Goal: Transaction & Acquisition: Purchase product/service

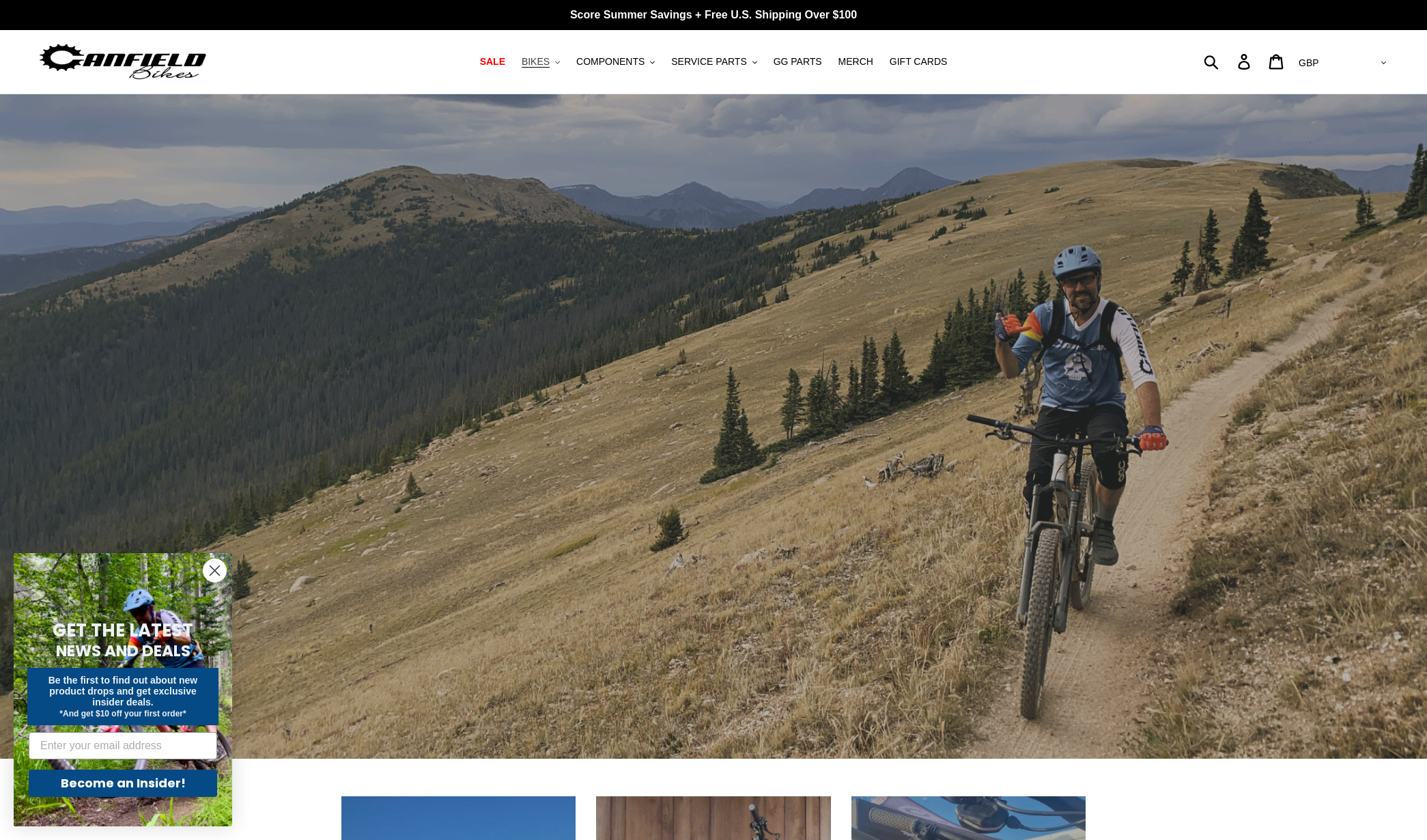
click at [547, 59] on span "BIKES" at bounding box center [536, 62] width 28 height 12
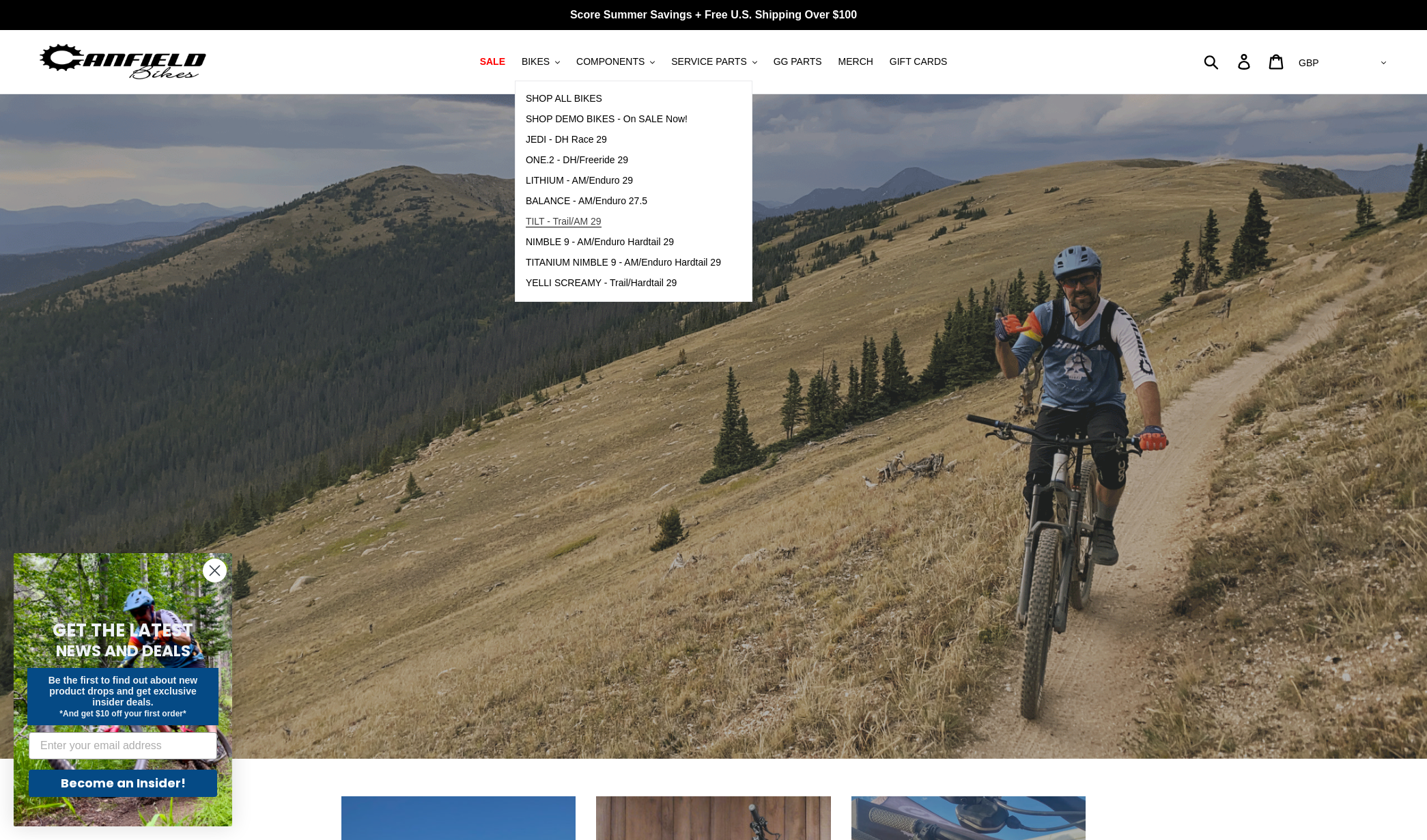
click at [537, 222] on span "TILT - Trail/AM 29" at bounding box center [563, 222] width 76 height 12
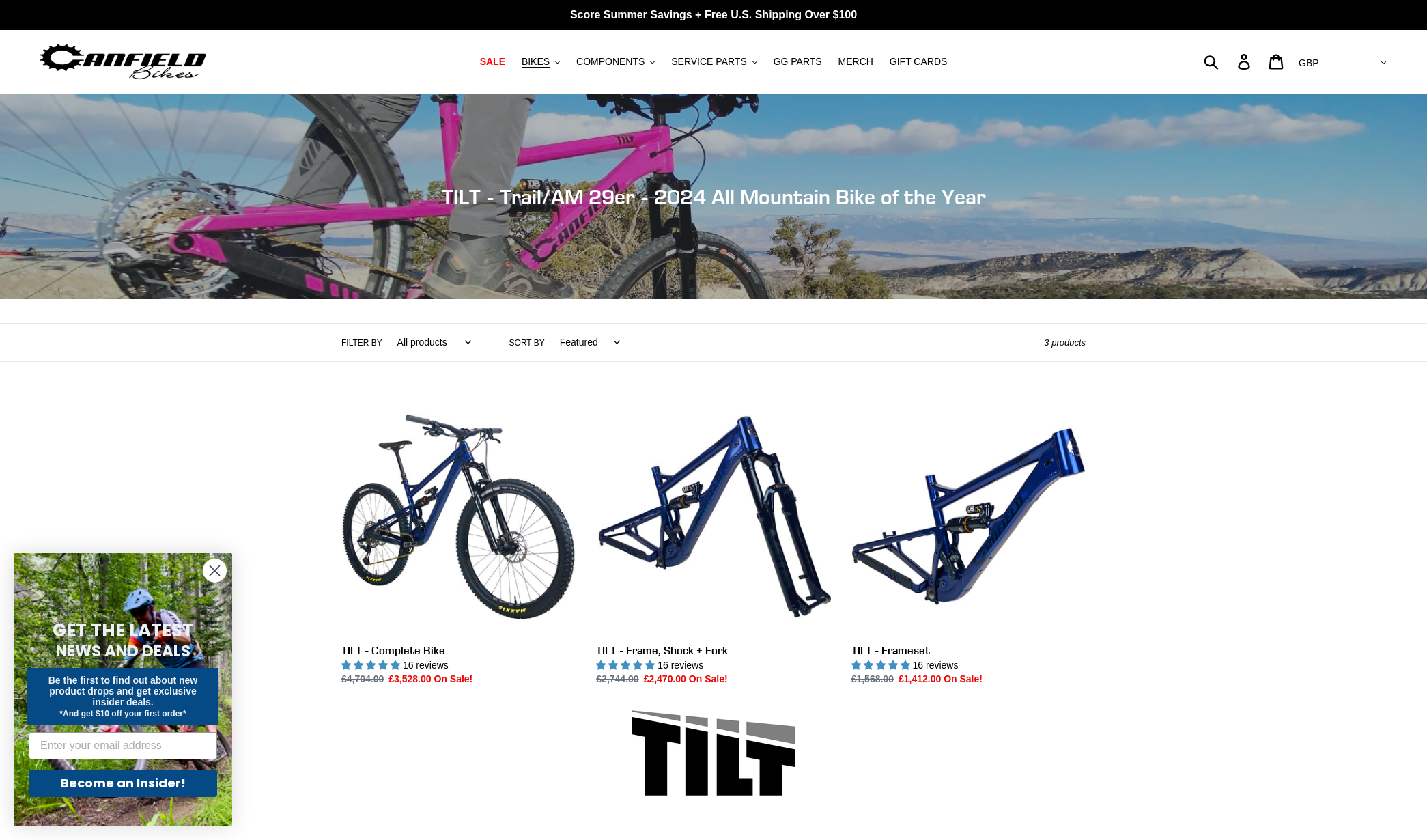
click at [216, 568] on icon "Close dialog" at bounding box center [215, 571] width 9 height 9
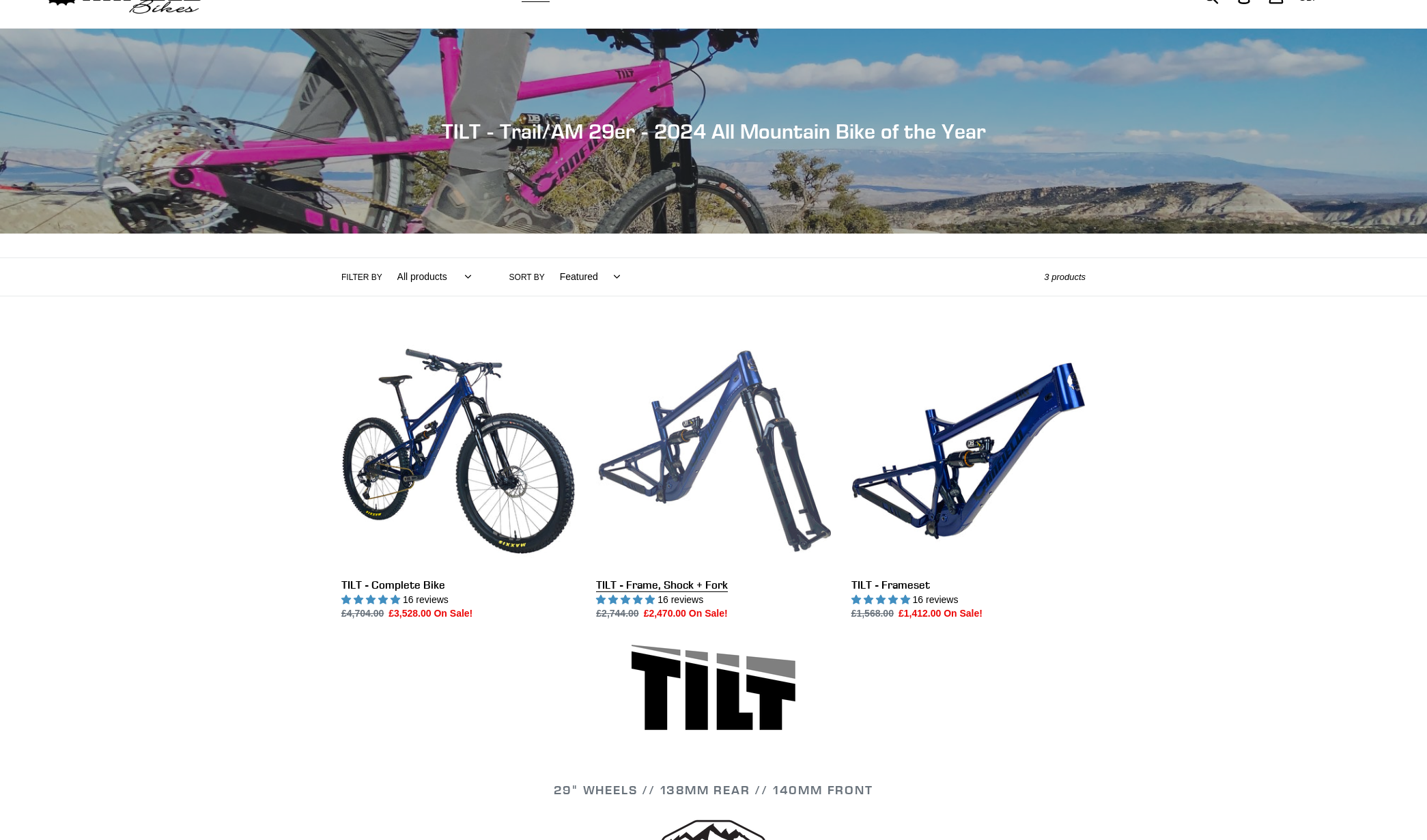
scroll to position [9, 0]
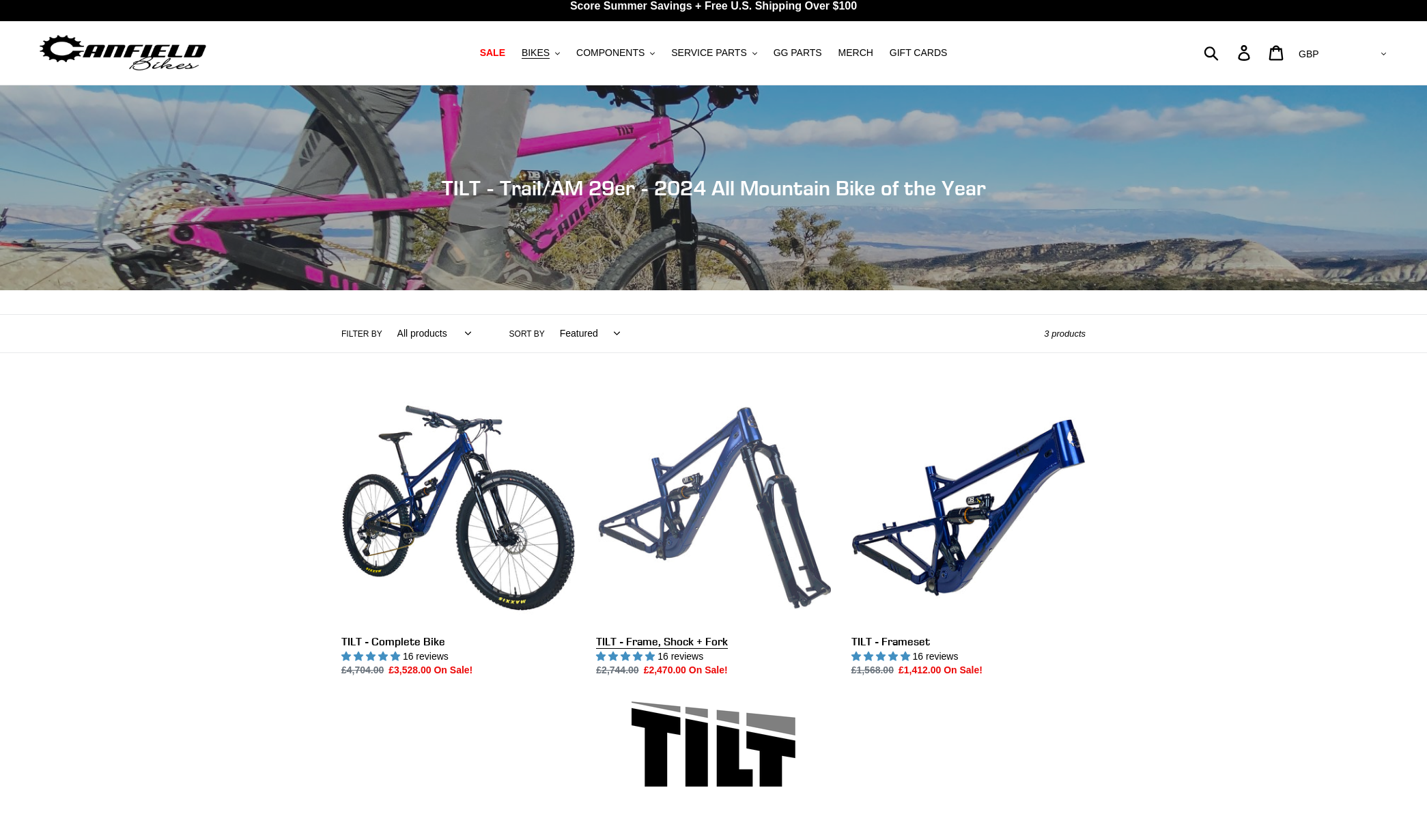
click at [685, 536] on link "TILT - Frame, Shock + Fork" at bounding box center [713, 534] width 234 height 287
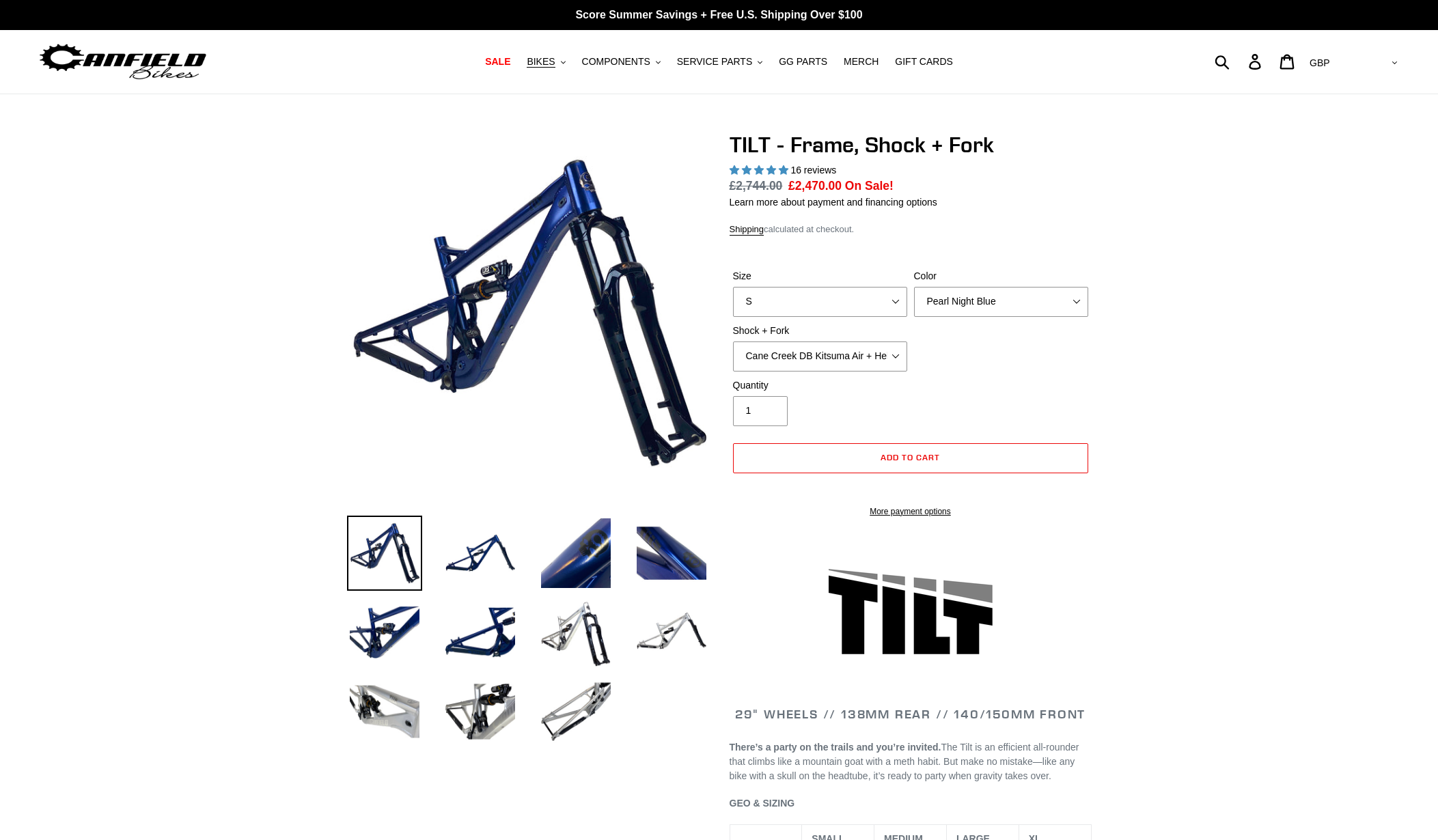
select select "highest-rating"
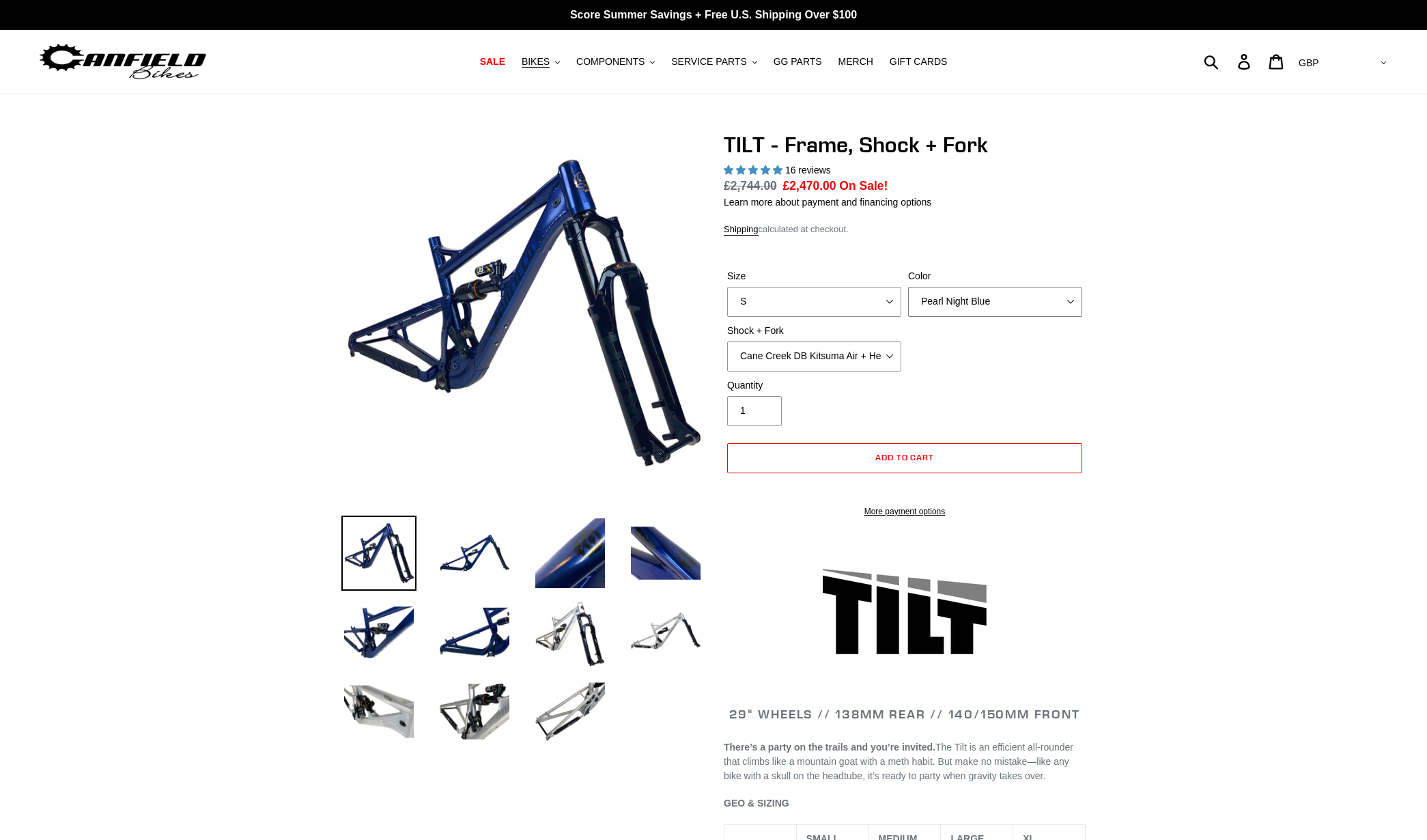
click at [977, 304] on select "Pearl Night Blue" at bounding box center [995, 301] width 174 height 30
click at [888, 352] on select "Cane Creek DB Kitsuma Air + Helm MKII 140mm Cane Creek DB Kitsuma Air + Fox 36 …" at bounding box center [815, 356] width 174 height 30
